Goal: Information Seeking & Learning: Stay updated

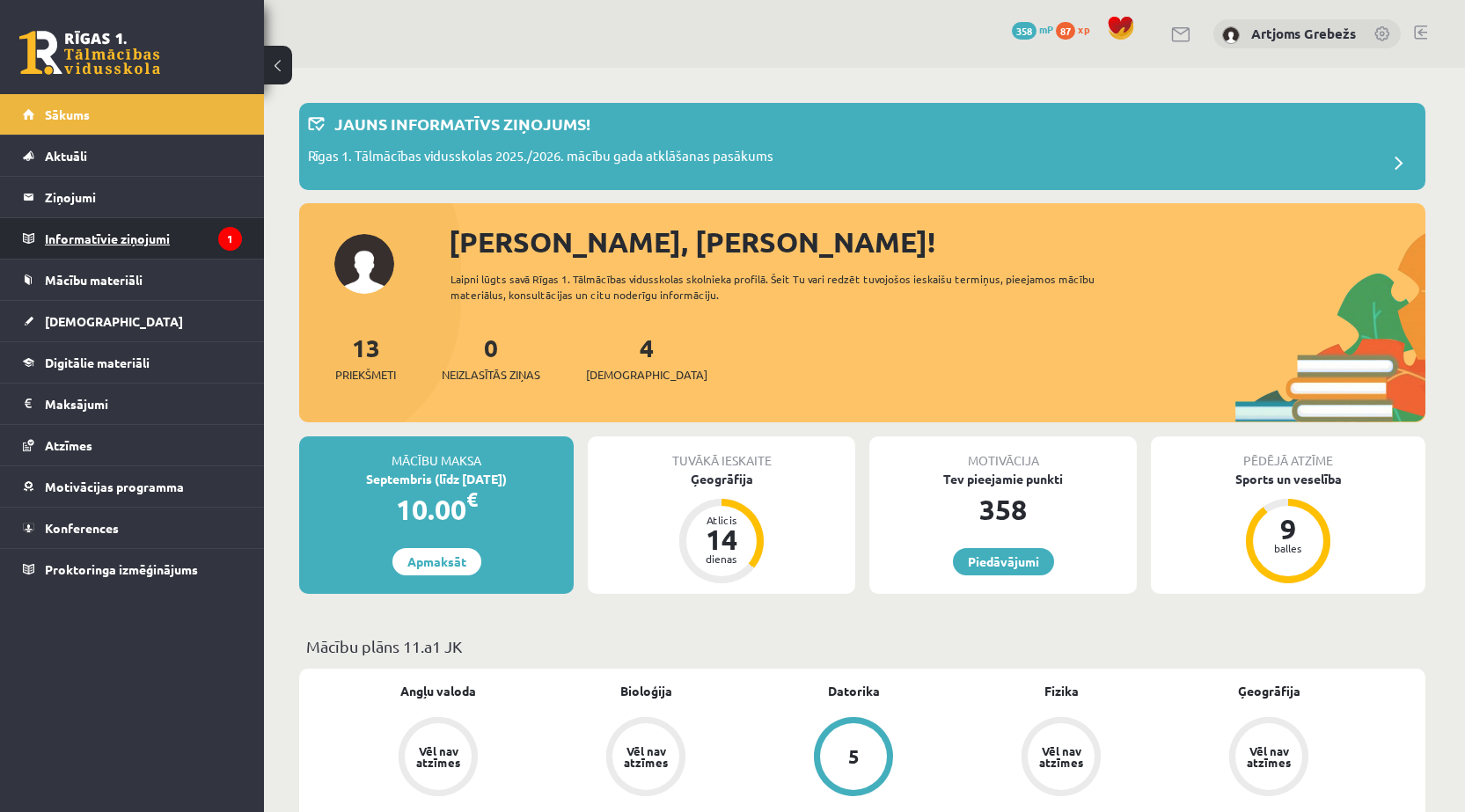
click at [208, 239] on legend "Informatīvie ziņojumi 1" at bounding box center [143, 238] width 197 height 41
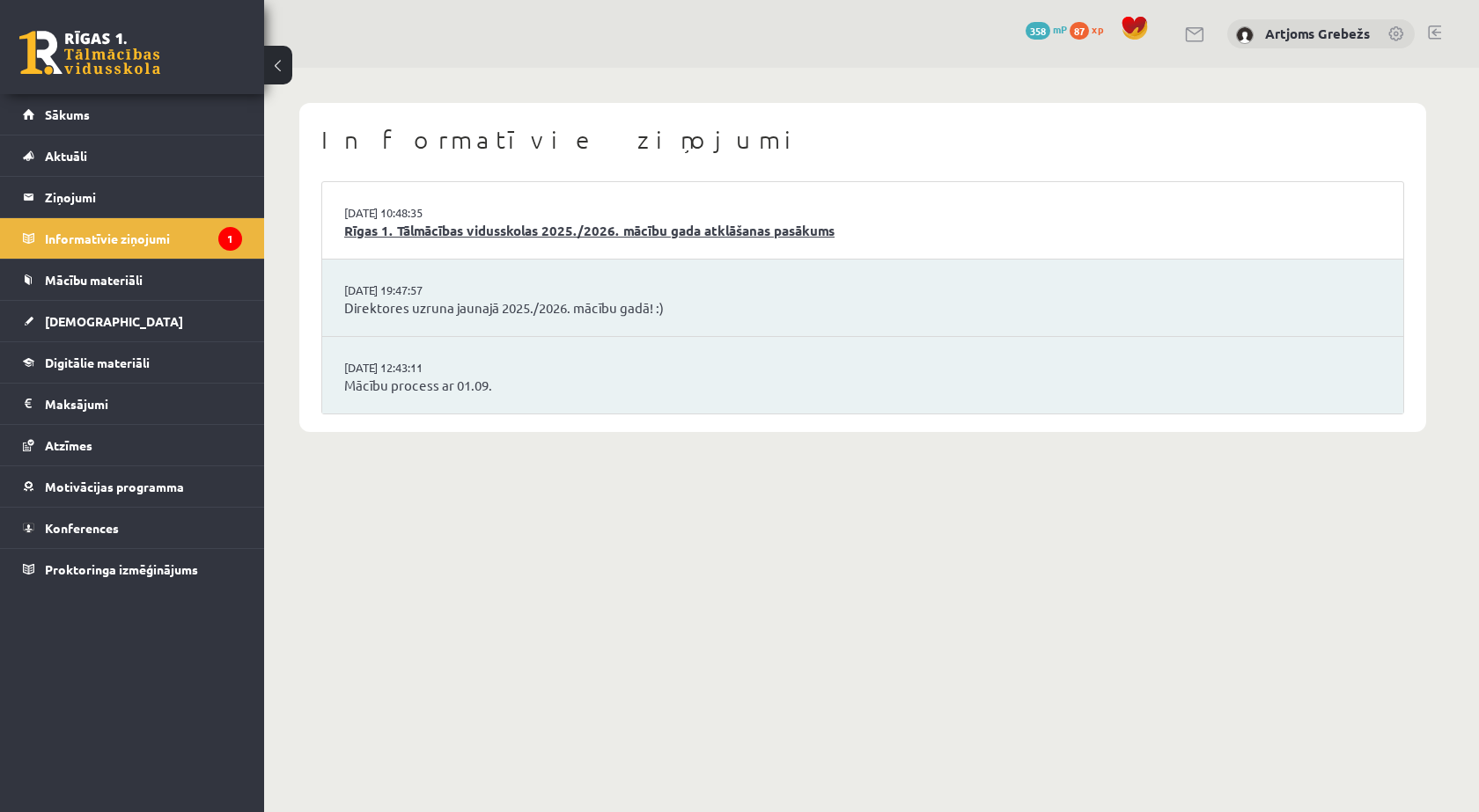
click at [490, 225] on link "Rīgas 1. Tālmācības vidusskolas 2025./2026. mācību gada atklāšanas pasākums" at bounding box center [862, 230] width 1037 height 20
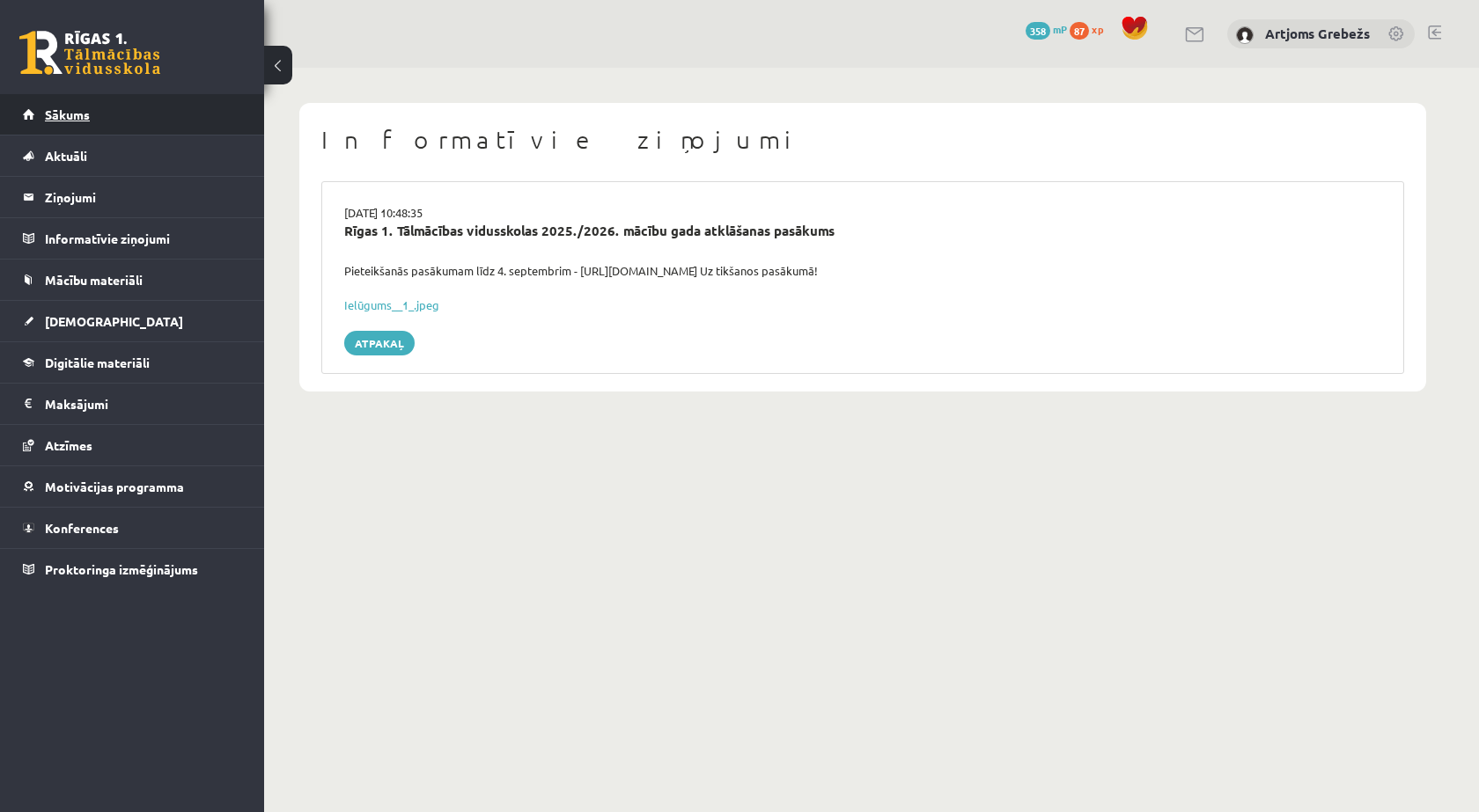
click at [106, 112] on link "Sākums" at bounding box center [132, 114] width 219 height 41
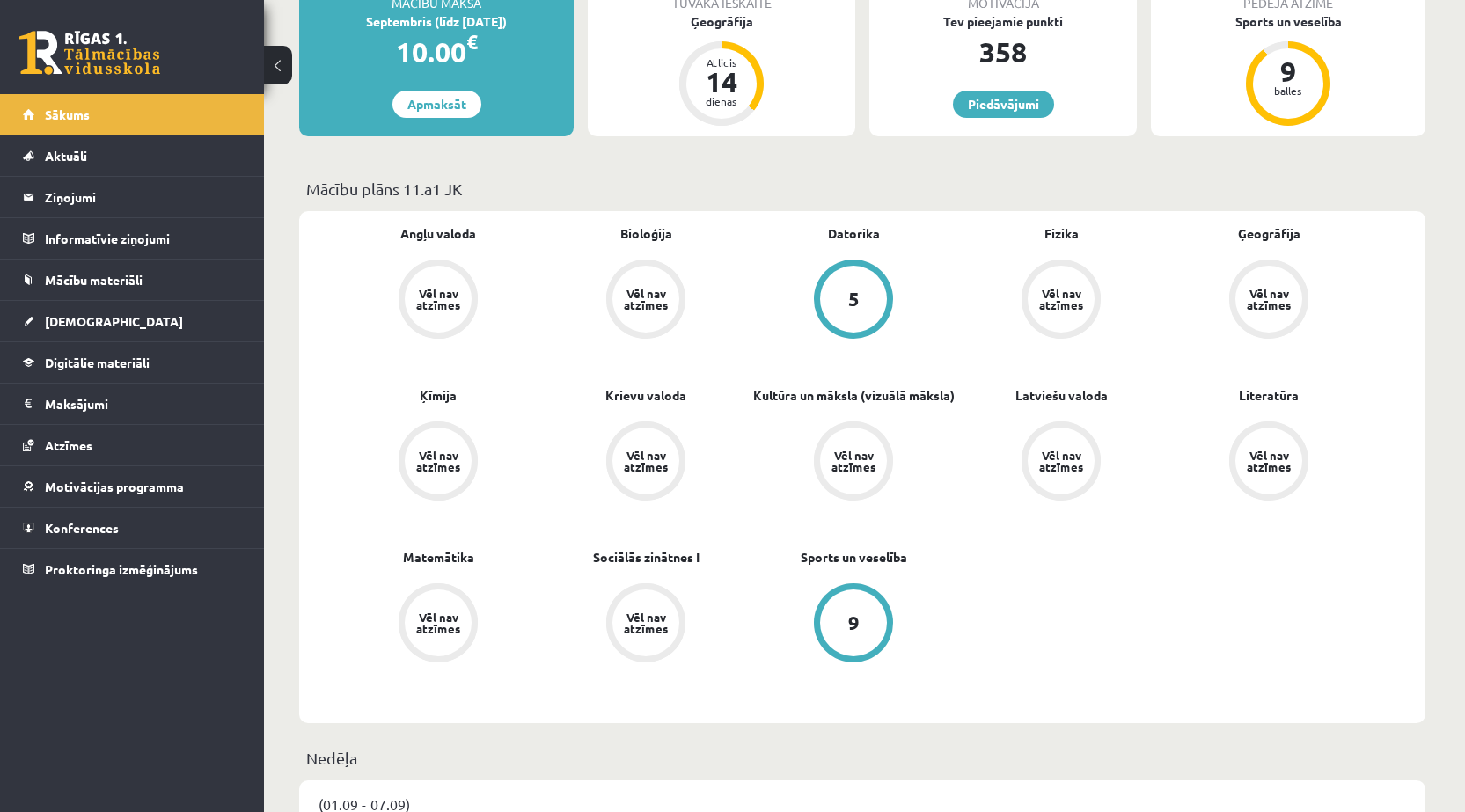
scroll to position [352, 0]
